Goal: Navigation & Orientation: Find specific page/section

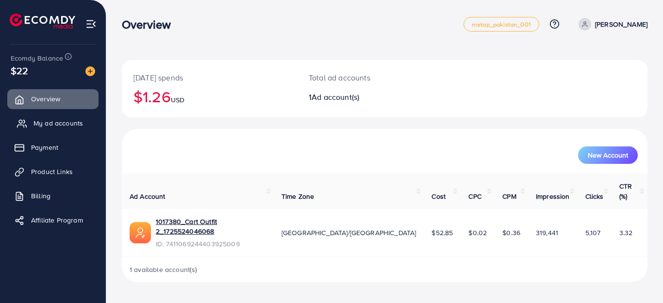
click at [46, 123] on span "My ad accounts" at bounding box center [57, 123] width 49 height 10
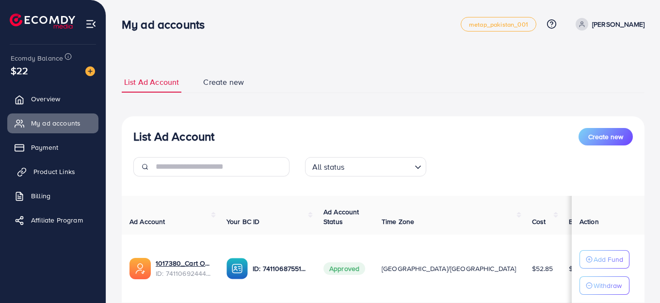
click at [51, 175] on span "Product Links" at bounding box center [54, 172] width 42 height 10
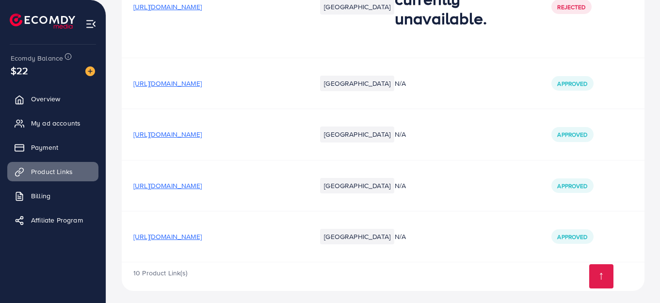
scroll to position [426, 0]
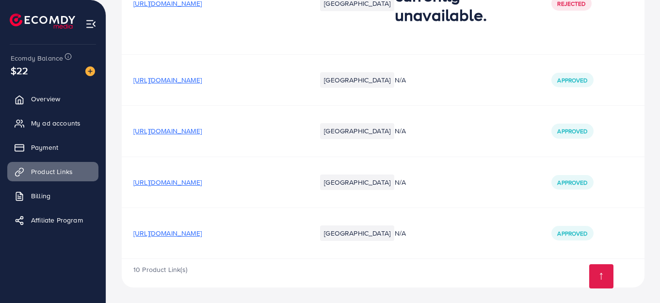
click at [202, 237] on span "[URL][DOMAIN_NAME]" at bounding box center [167, 233] width 68 height 10
click at [67, 122] on span "My ad accounts" at bounding box center [57, 123] width 49 height 10
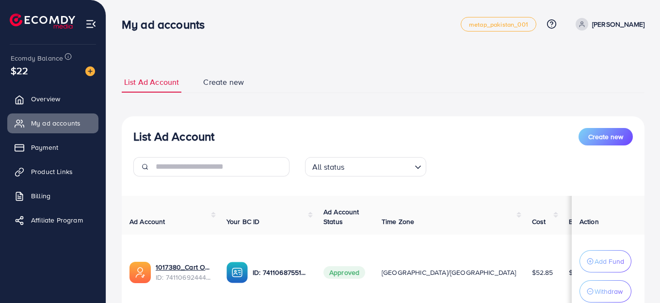
scroll to position [80, 0]
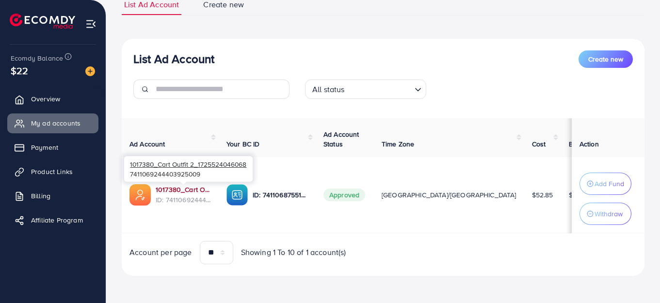
click at [170, 190] on link "1017380_Cart Outfit 2_1725524046068" at bounding box center [183, 190] width 55 height 10
